Goal: Task Accomplishment & Management: Manage account settings

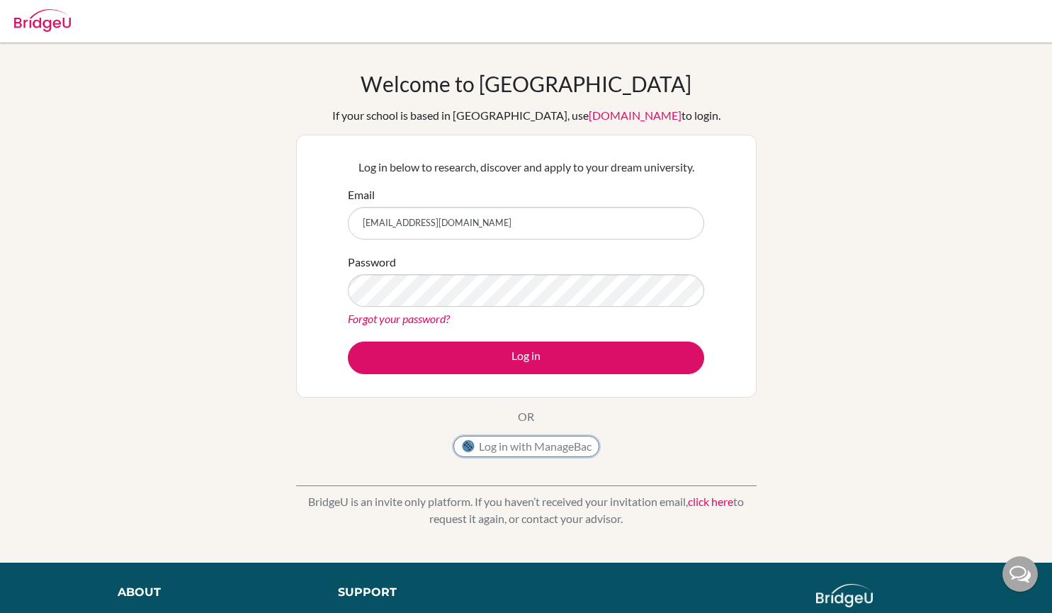
click at [504, 443] on button "Log in with ManageBac" at bounding box center [526, 446] width 146 height 21
type input "[EMAIL_ADDRESS][DOMAIN_NAME]"
click at [419, 318] on link "Forgot your password?" at bounding box center [399, 318] width 102 height 13
